Goal: Find specific page/section: Find specific page/section

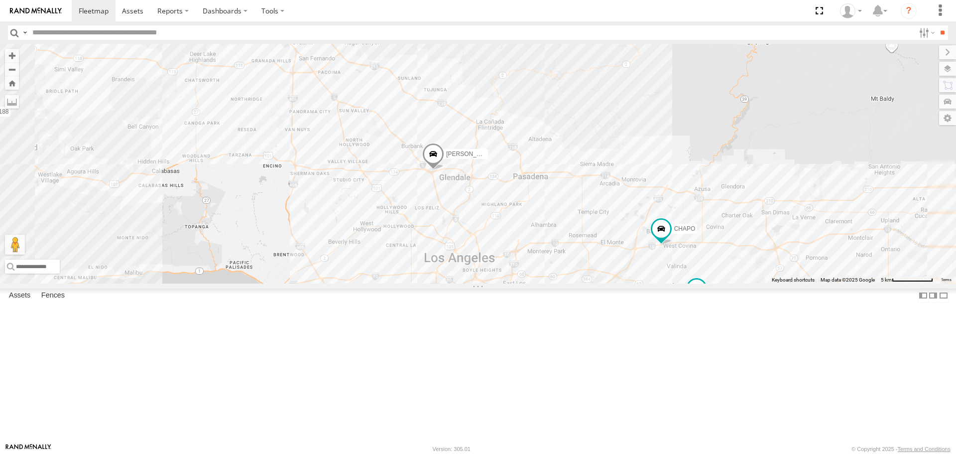
drag, startPoint x: 647, startPoint y: 318, endPoint x: 636, endPoint y: 241, distance: 77.5
click at [632, 240] on div "[PERSON_NAME]/T-1623 TAXZ467188 [PERSON_NAME]/T-1628 [PERSON_NAME] [PERSON_NAME…" at bounding box center [478, 163] width 956 height 239
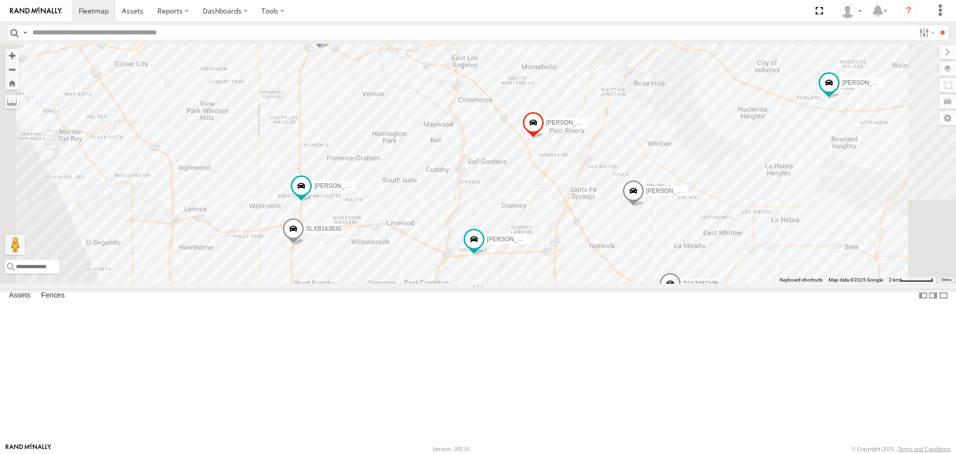
drag, startPoint x: 611, startPoint y: 337, endPoint x: 630, endPoint y: 230, distance: 108.8
click at [630, 230] on div "[PERSON_NAME]/T-1623 TAXZ467188 [PERSON_NAME]/T-1628 [PERSON_NAME] [PERSON_NAME…" at bounding box center [478, 163] width 956 height 239
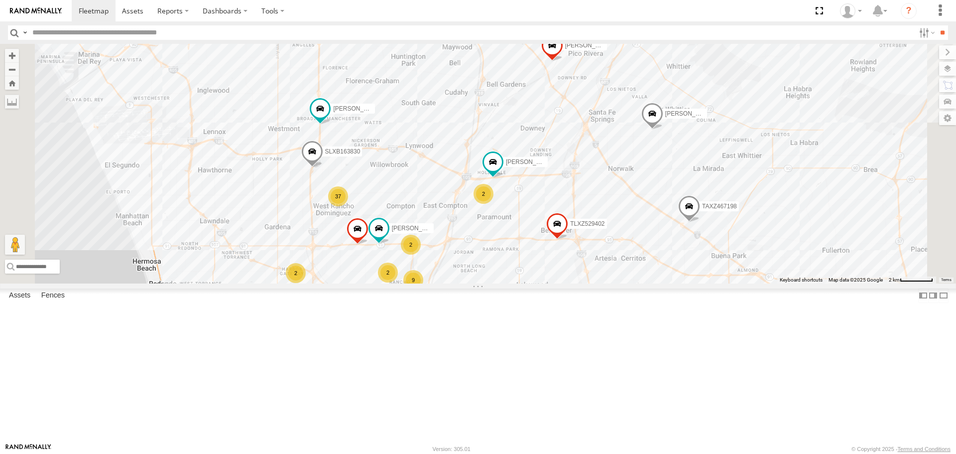
drag, startPoint x: 613, startPoint y: 335, endPoint x: 639, endPoint y: 214, distance: 124.0
click at [639, 214] on div "[PERSON_NAME]/T-1623 TAXZ467188 [PERSON_NAME]/T-1628 [PERSON_NAME] [PERSON_NAME…" at bounding box center [478, 163] width 956 height 239
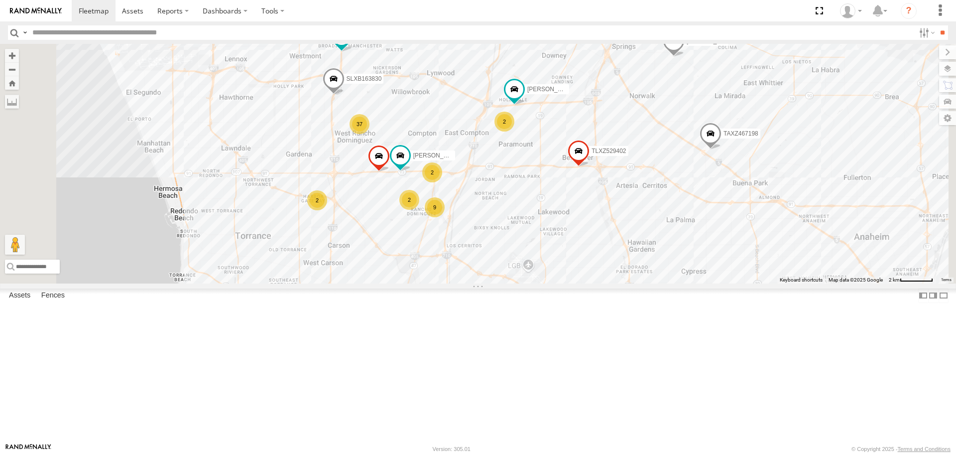
click at [445, 217] on div "9" at bounding box center [435, 207] width 20 height 20
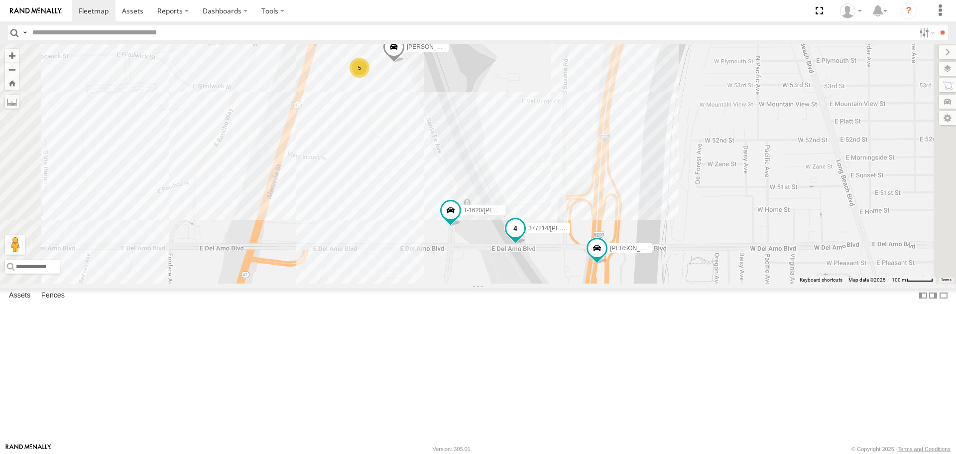
click at [524, 237] on span at bounding box center [515, 228] width 18 height 18
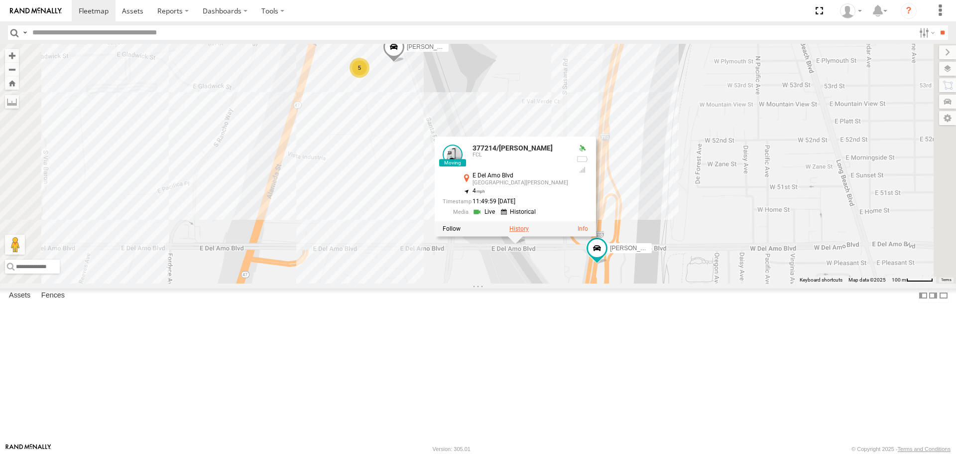
click at [529, 233] on label at bounding box center [518, 229] width 19 height 7
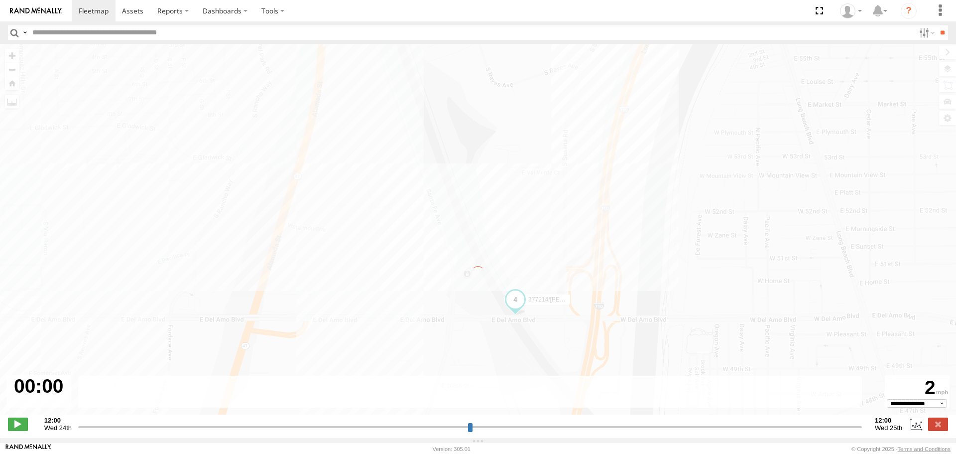
type input "**********"
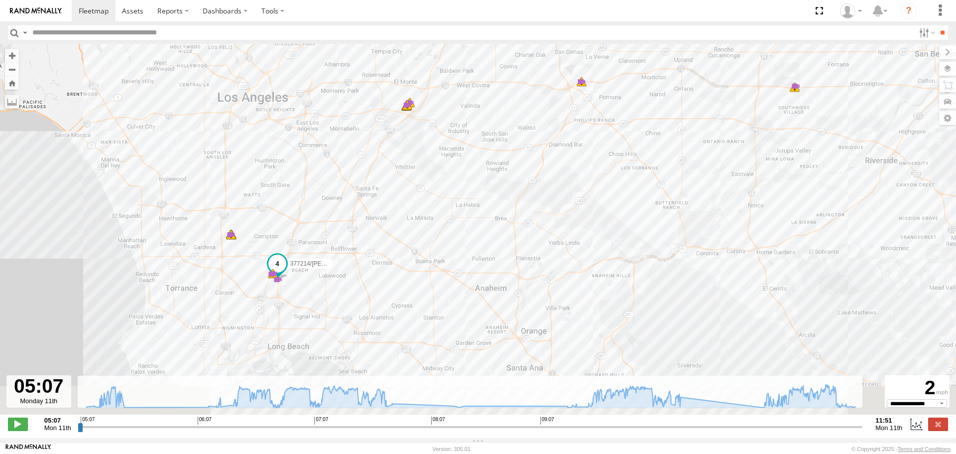
drag, startPoint x: 371, startPoint y: 277, endPoint x: 391, endPoint y: 248, distance: 34.8
click at [391, 248] on div "377214/[PERSON_NAME] 05:11 Mon 05:12 Mon 05:14 Mon 05:14 Mon 05:27 Mon 06:16 Mo…" at bounding box center [478, 234] width 956 height 381
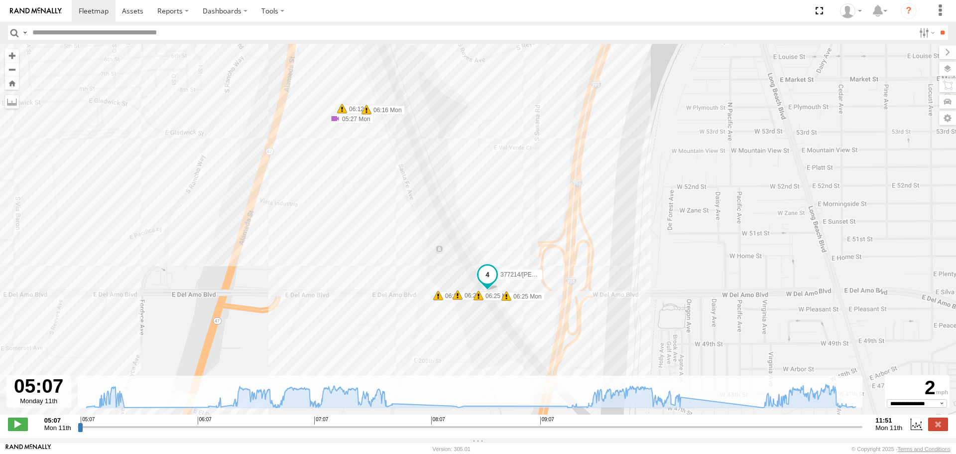
drag, startPoint x: 533, startPoint y: 236, endPoint x: 529, endPoint y: 202, distance: 33.7
click at [529, 202] on div "377214/[PERSON_NAME] 05:11 Mon 05:12 Mon 05:14 Mon 05:14 Mon 05:27 Mon 06:16 Mo…" at bounding box center [478, 234] width 956 height 381
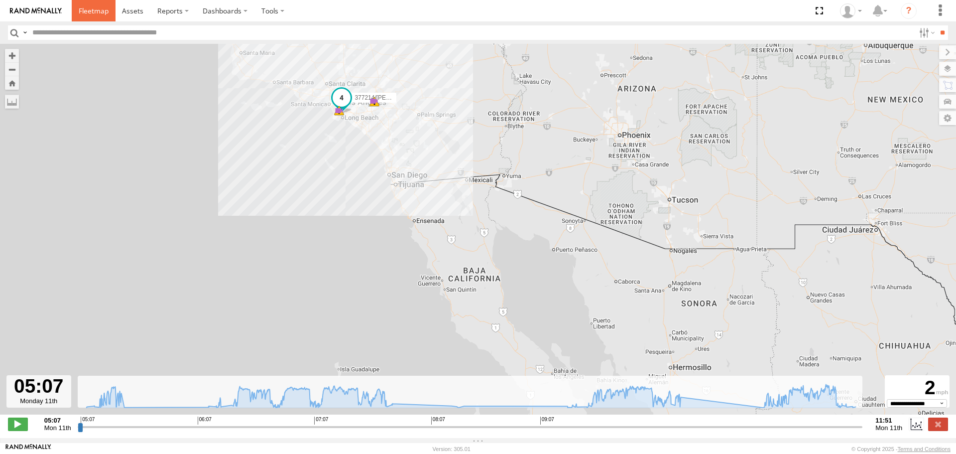
click at [88, 7] on span at bounding box center [94, 10] width 30 height 9
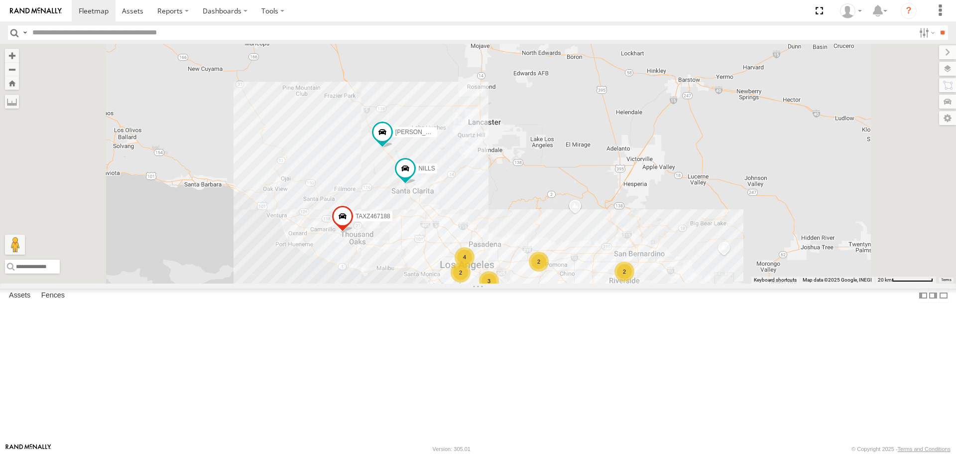
drag, startPoint x: 260, startPoint y: 292, endPoint x: 105, endPoint y: 286, distance: 155.5
click at [260, 283] on div "54 5 3 TAXZ467188 2 2 JUSTIN/T-1628 2 3 NILLS 2 2 4 DWAYNE/T-1622" at bounding box center [478, 163] width 956 height 239
click at [261, 245] on div "54 5 3 TAXZ467188 2 2 JUSTIN/T-1628 2 3 NILLS 2 2 4 DWAYNE/T-1622" at bounding box center [478, 163] width 956 height 239
click at [317, 236] on div "54 5 3 TAXZ467188 2 2 JUSTIN/T-1628 2 3 NILLS 2 2 4 DWAYNE/T-1622" at bounding box center [478, 163] width 956 height 239
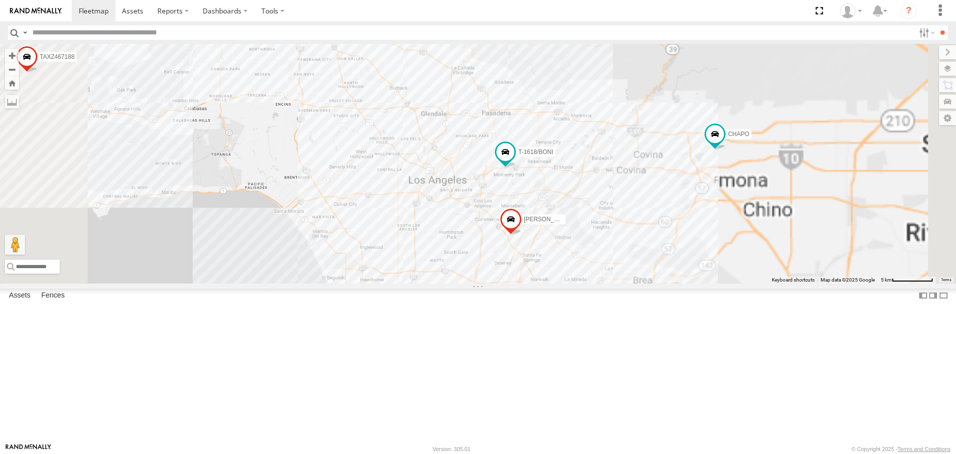
drag, startPoint x: 732, startPoint y: 351, endPoint x: 596, endPoint y: 311, distance: 142.0
click at [596, 283] on div "LARS/T-1623 TAXZ467188 CHAPO T-1618/BONI JUSTIN/T-1628 NILLS DWAYNE/T-1622" at bounding box center [478, 163] width 956 height 239
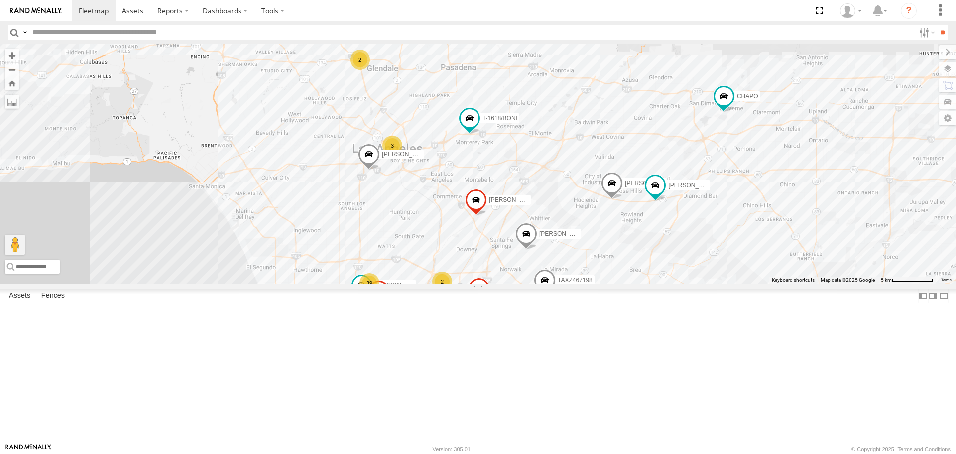
drag, startPoint x: 626, startPoint y: 265, endPoint x: 612, endPoint y: 250, distance: 21.1
click at [614, 250] on div "LARS/T-1623 TAXZ467188 CHAPO T-1618/BONI JUSTIN/T-1628 NILLS DWAYNE/T-1622 10 3…" at bounding box center [478, 163] width 956 height 239
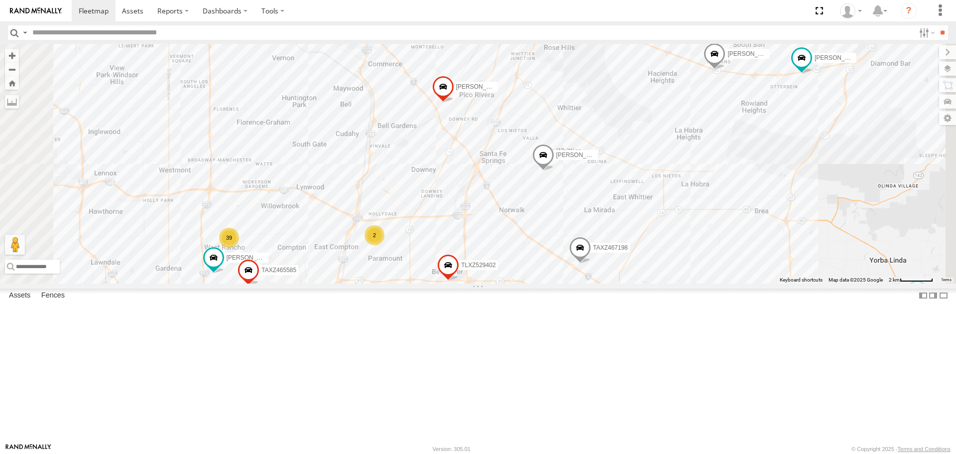
drag, startPoint x: 536, startPoint y: 338, endPoint x: 513, endPoint y: 238, distance: 103.3
click at [513, 239] on div "LARS/T-1623 TAXZ467188 CHAPO T-1618/BONI JUSTIN/T-1628 NILLS DWAYNE/T-1622 MARC…" at bounding box center [478, 163] width 956 height 239
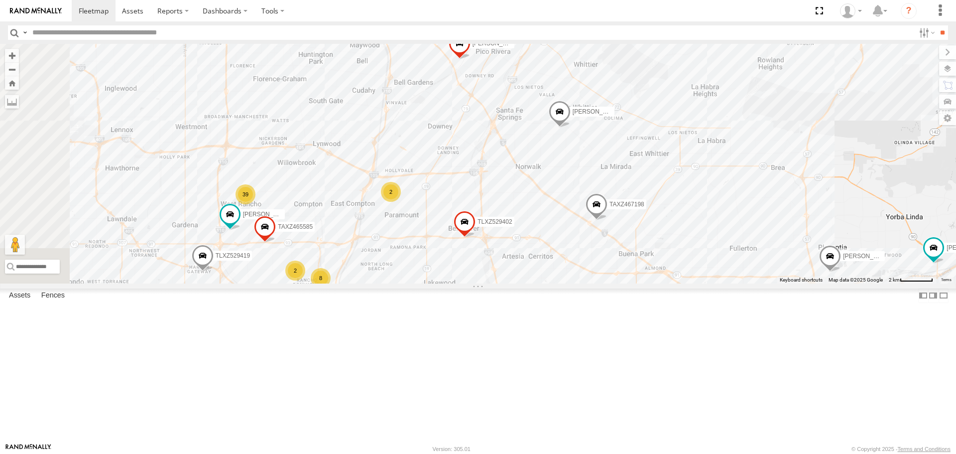
drag, startPoint x: 404, startPoint y: 292, endPoint x: 415, endPoint y: 275, distance: 20.6
click at [415, 275] on div "LARS/T-1623 TAXZ467188 CHAPO T-1618/BONI JUSTIN/T-1628 NILLS DWAYNE/T-1622 MARC…" at bounding box center [478, 163] width 956 height 239
click at [74, 35] on input "text" at bounding box center [471, 32] width 886 height 14
type input "****"
click at [937, 25] on input "**" at bounding box center [942, 32] width 11 height 14
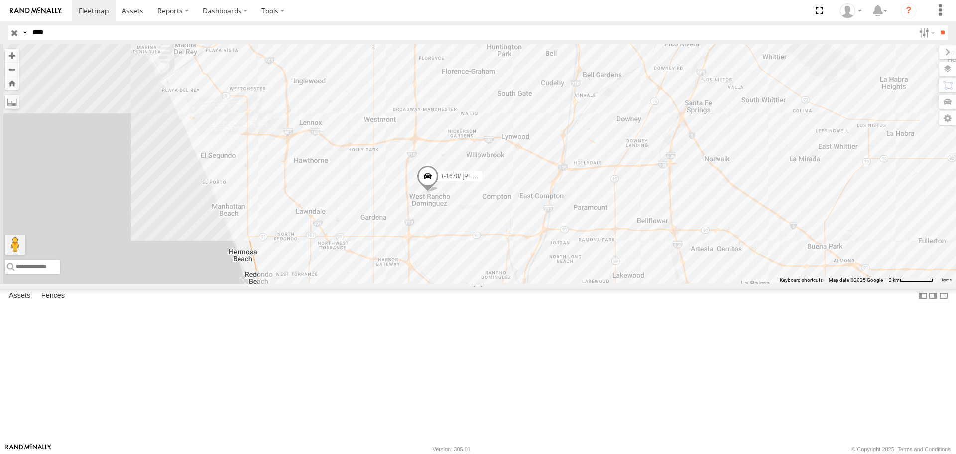
drag, startPoint x: 661, startPoint y: 278, endPoint x: 612, endPoint y: 182, distance: 108.0
click at [612, 182] on div "T-1678/ LUIS LUIS CAMPOS" at bounding box center [478, 163] width 956 height 239
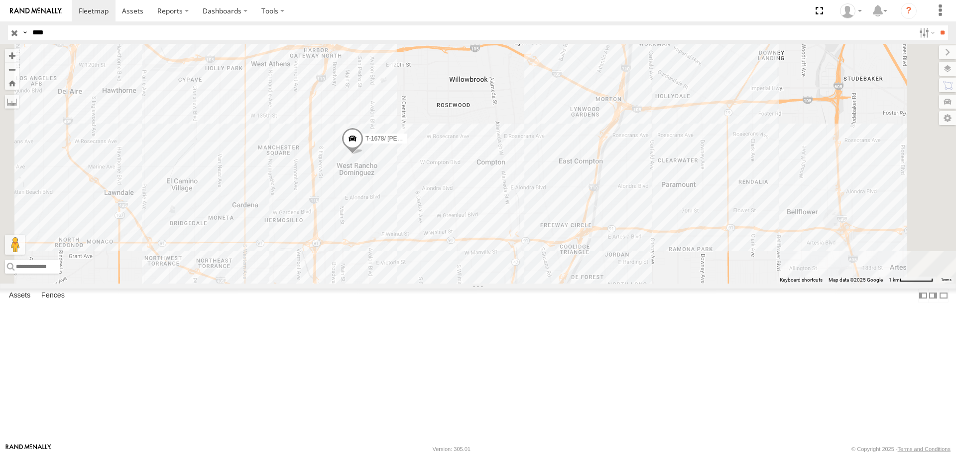
drag, startPoint x: 553, startPoint y: 253, endPoint x: 552, endPoint y: 210, distance: 43.3
click at [552, 210] on div "T-1678/ LUIS LUIS CAMPOS" at bounding box center [478, 163] width 956 height 239
click at [16, 35] on input "button" at bounding box center [14, 32] width 13 height 14
